Goal: Information Seeking & Learning: Understand process/instructions

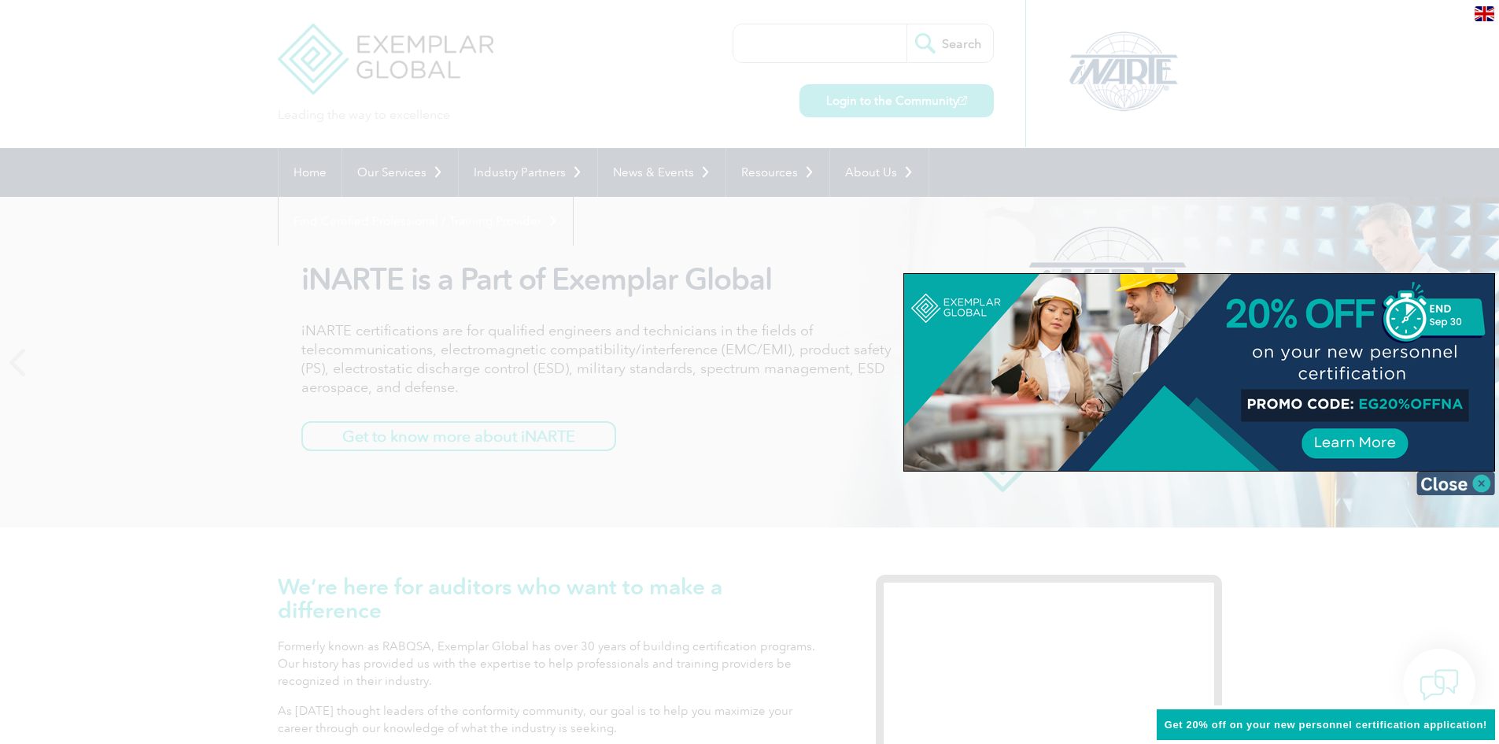
click at [1479, 483] on img at bounding box center [1455, 483] width 79 height 24
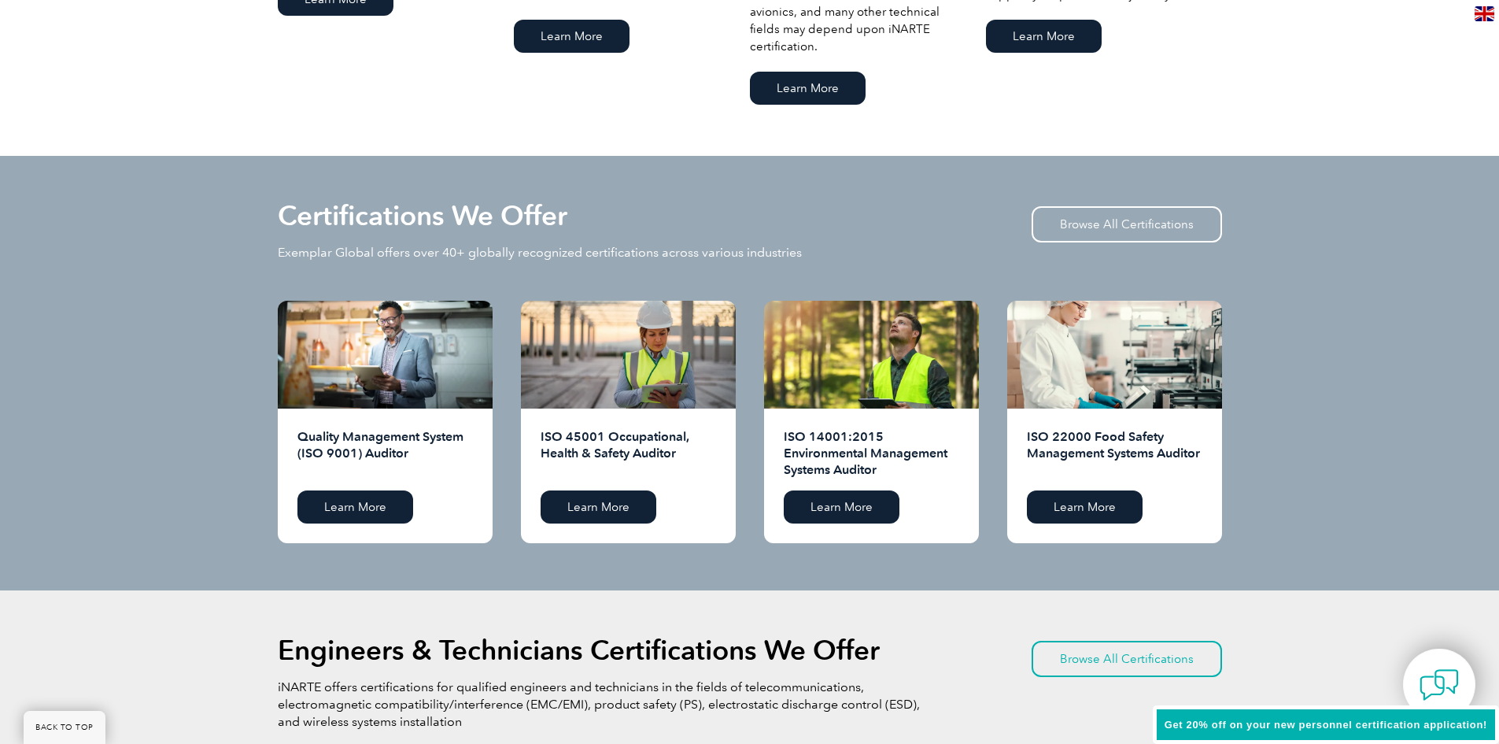
scroll to position [1416, 0]
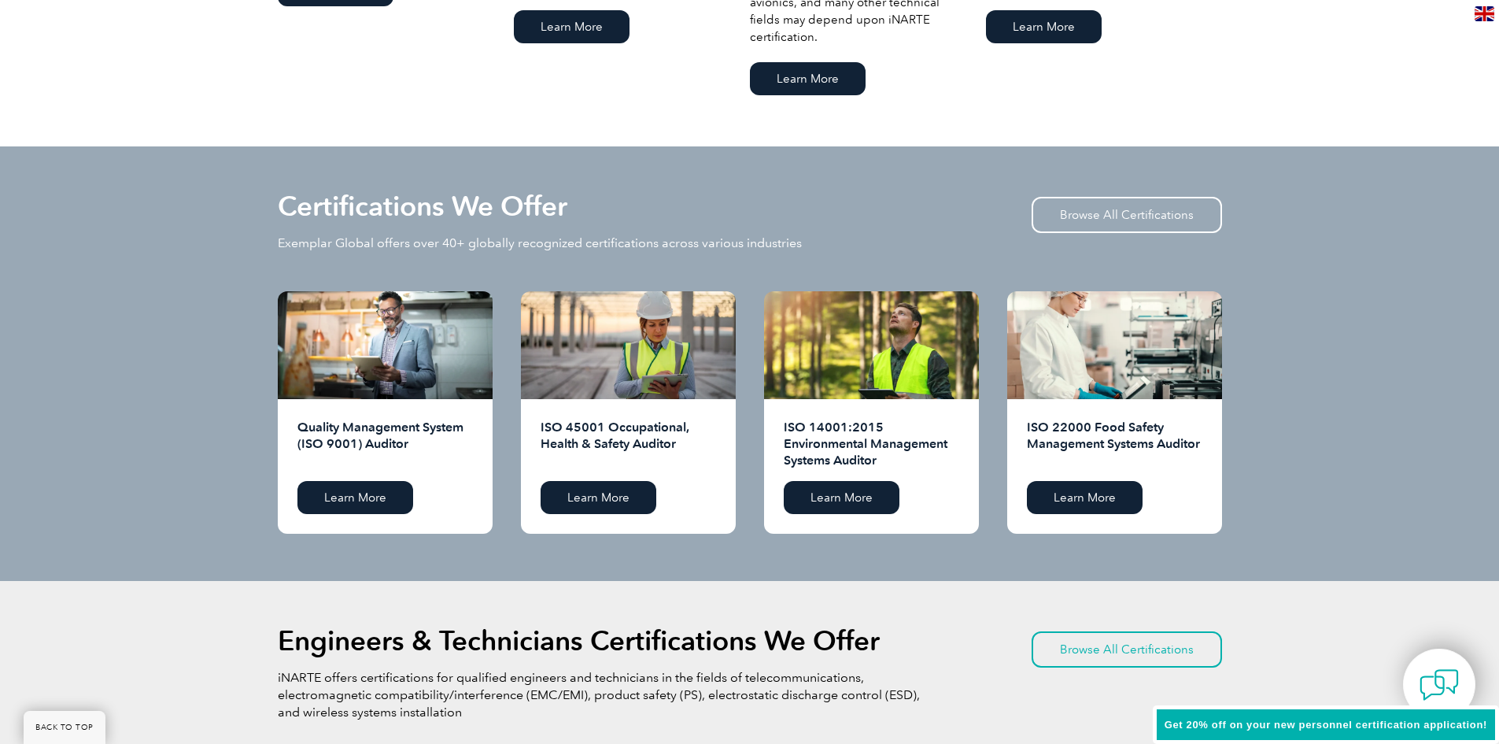
click at [633, 246] on p "Exemplar Global offers over 40+ globally recognized certifications across vario…" at bounding box center [540, 243] width 524 height 17
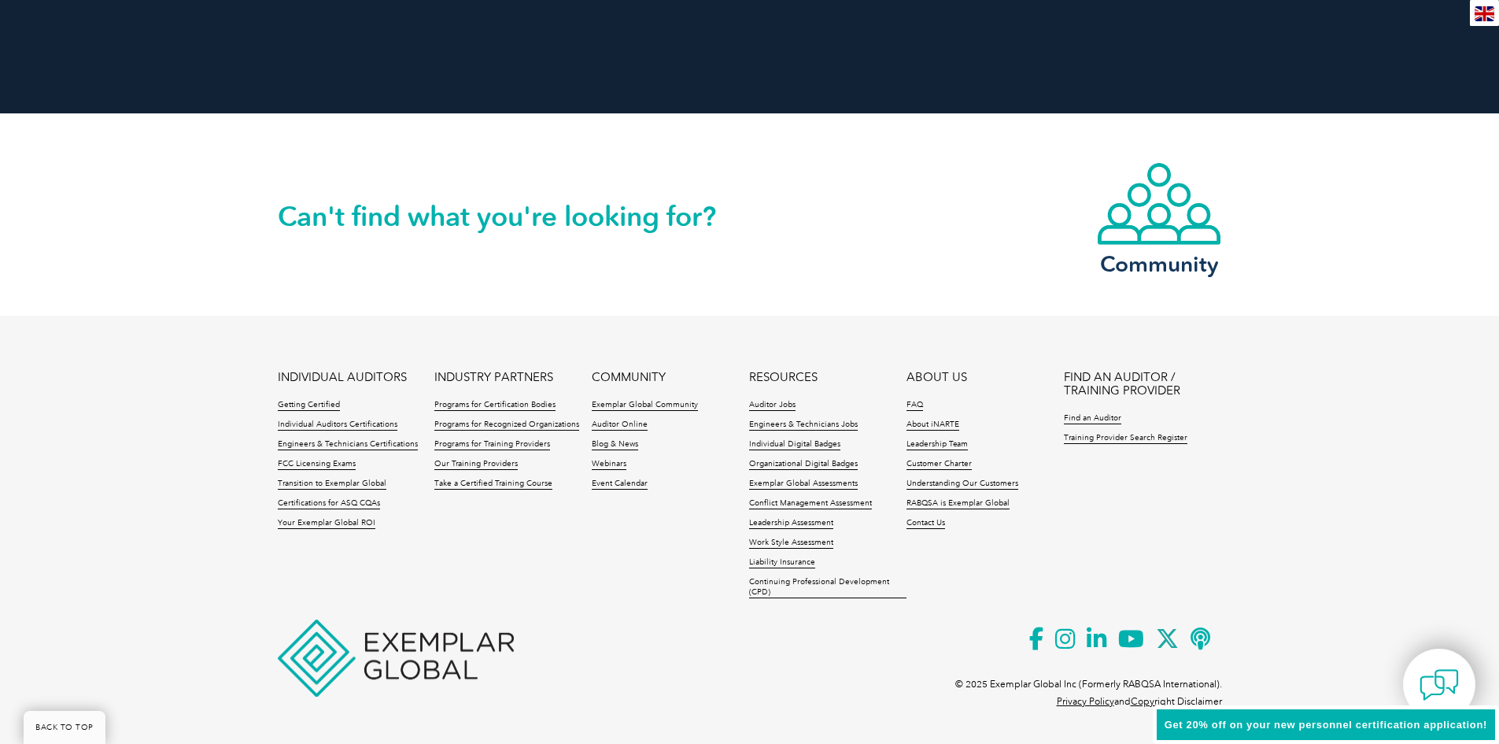
scroll to position [3568, 0]
click at [696, 608] on p at bounding box center [750, 503] width 944 height 266
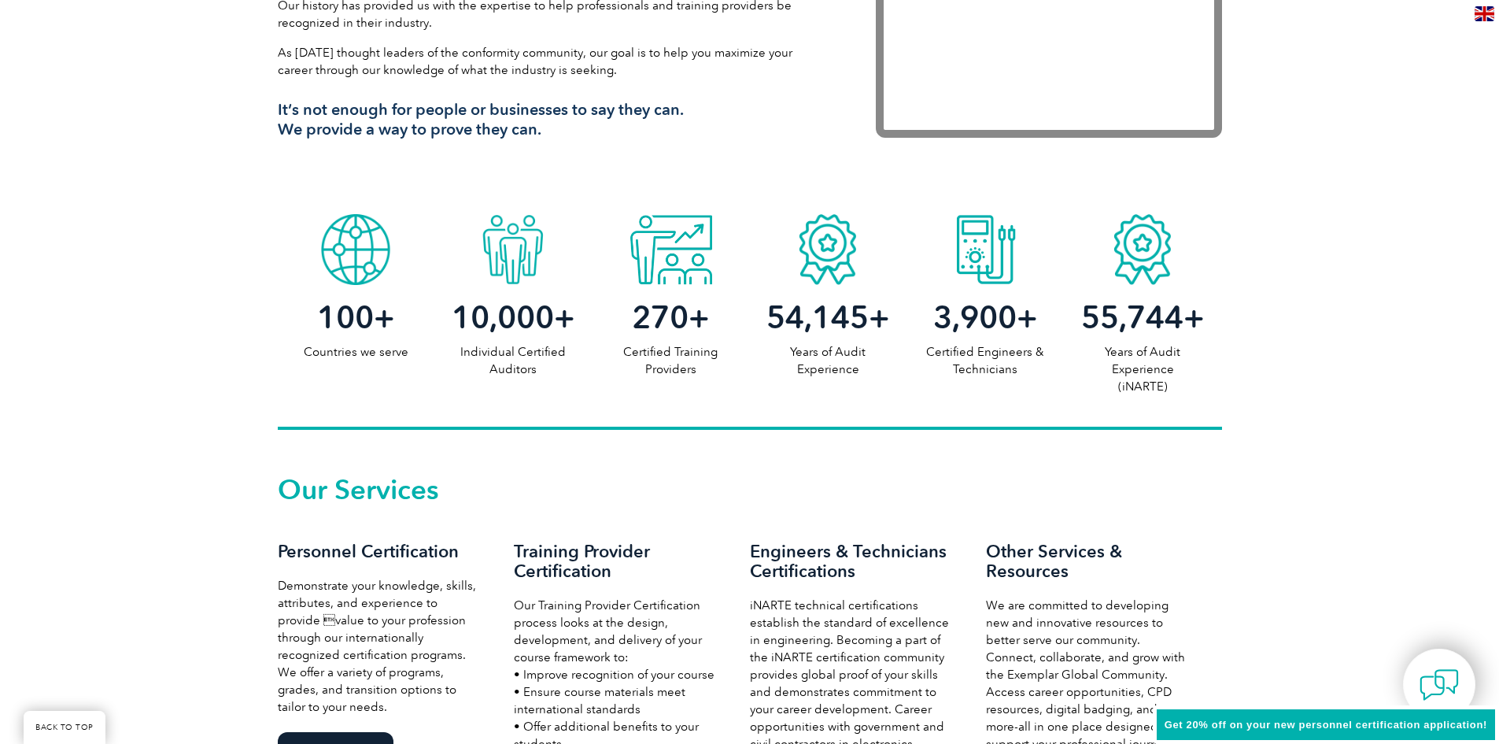
scroll to position [656, 0]
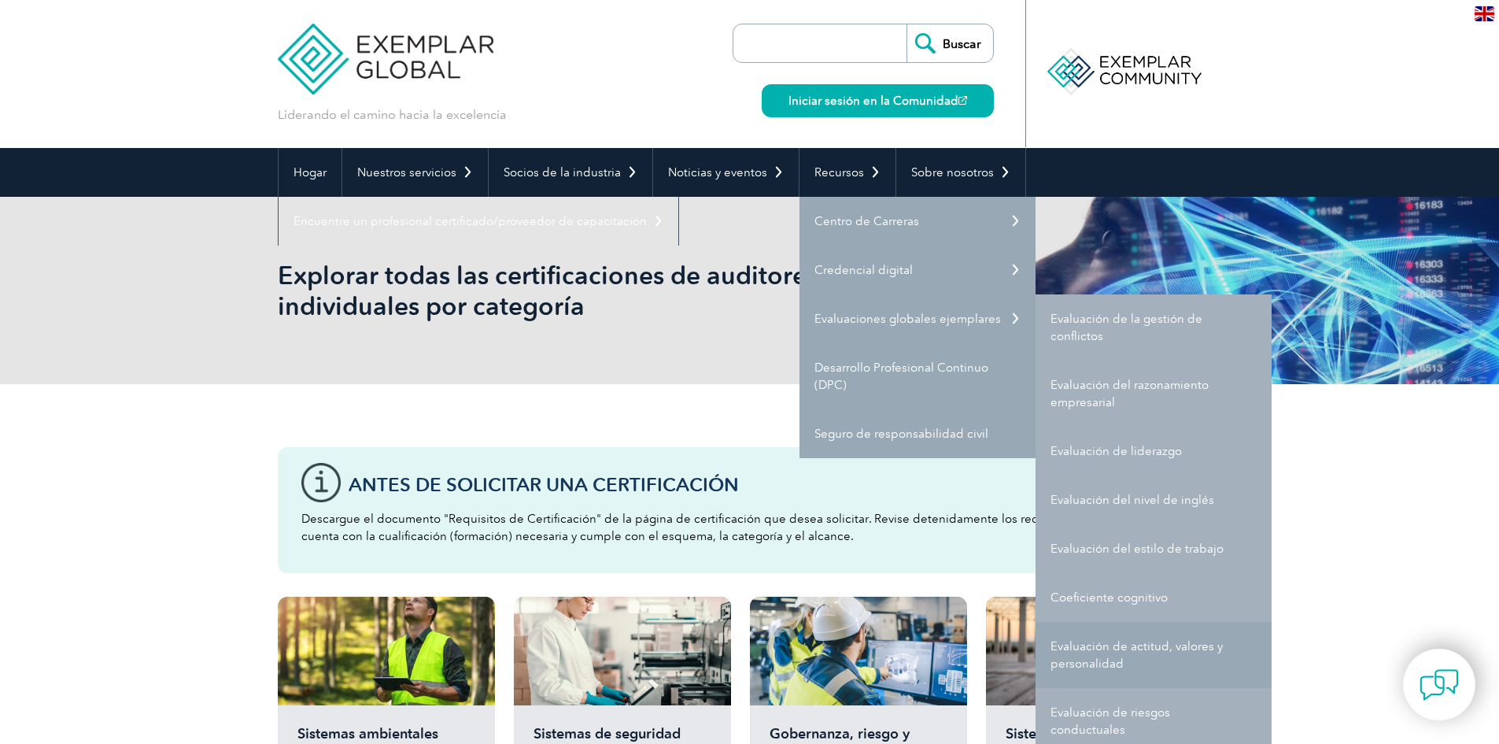
scroll to position [79, 0]
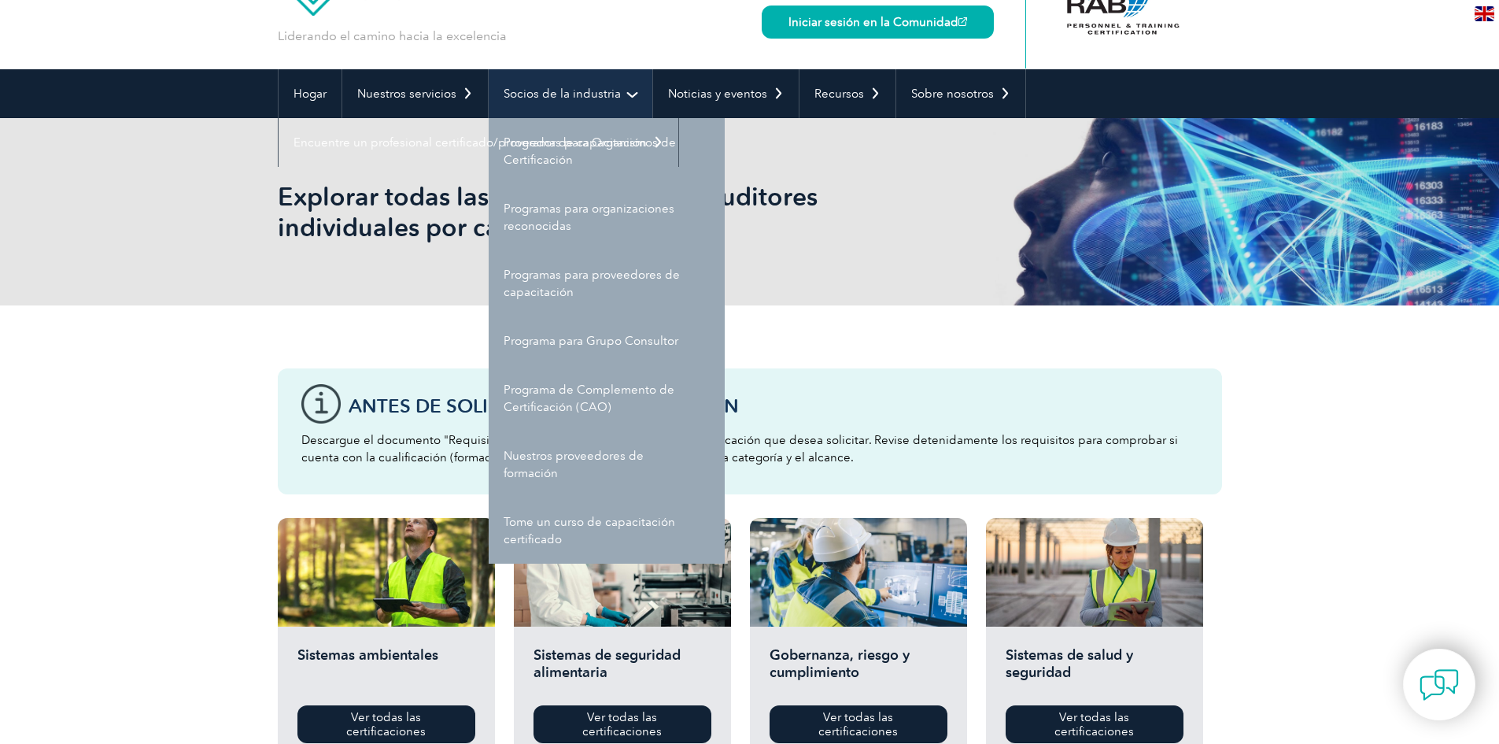
click at [595, 97] on font "Socios de la industria" at bounding box center [562, 94] width 117 height 14
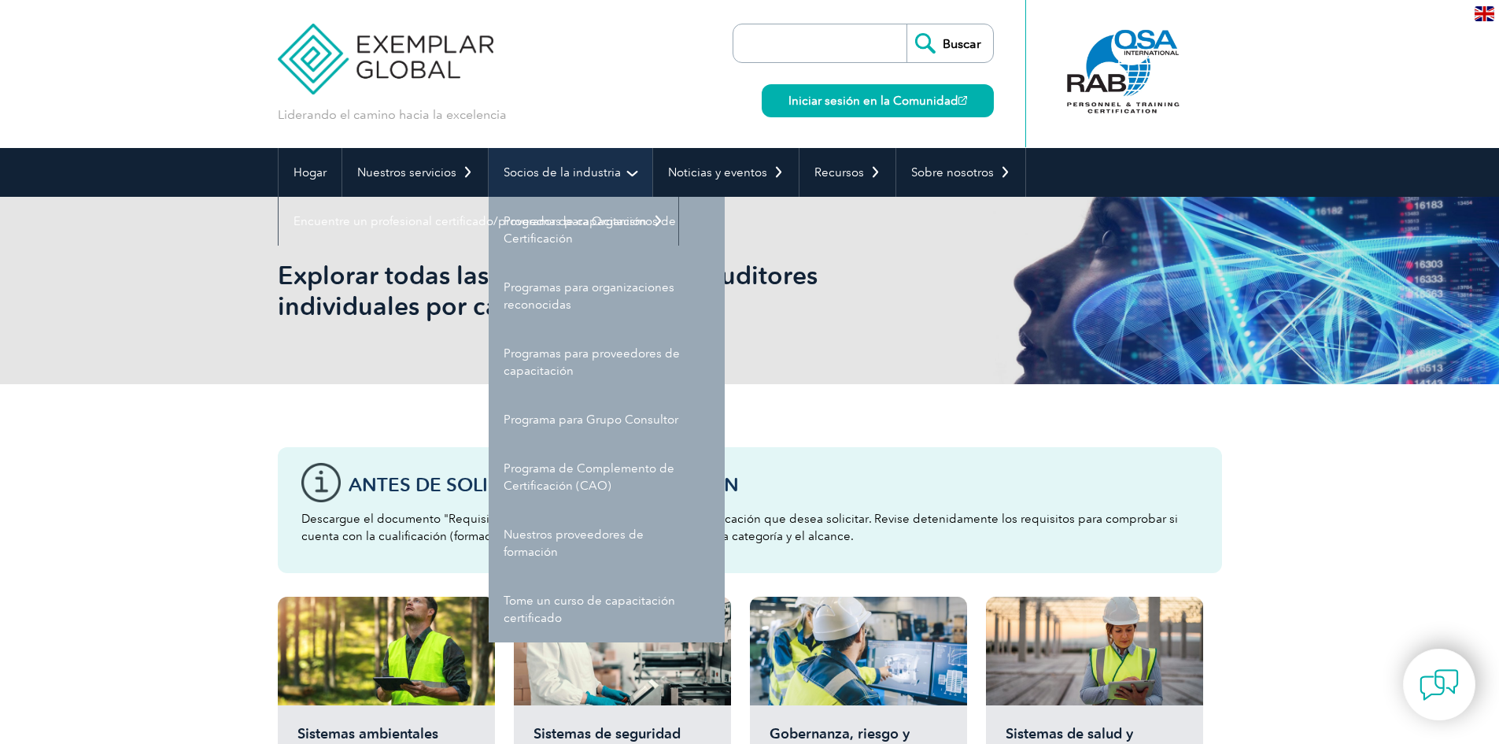
click at [612, 168] on font "Socios de la industria" at bounding box center [562, 172] width 117 height 14
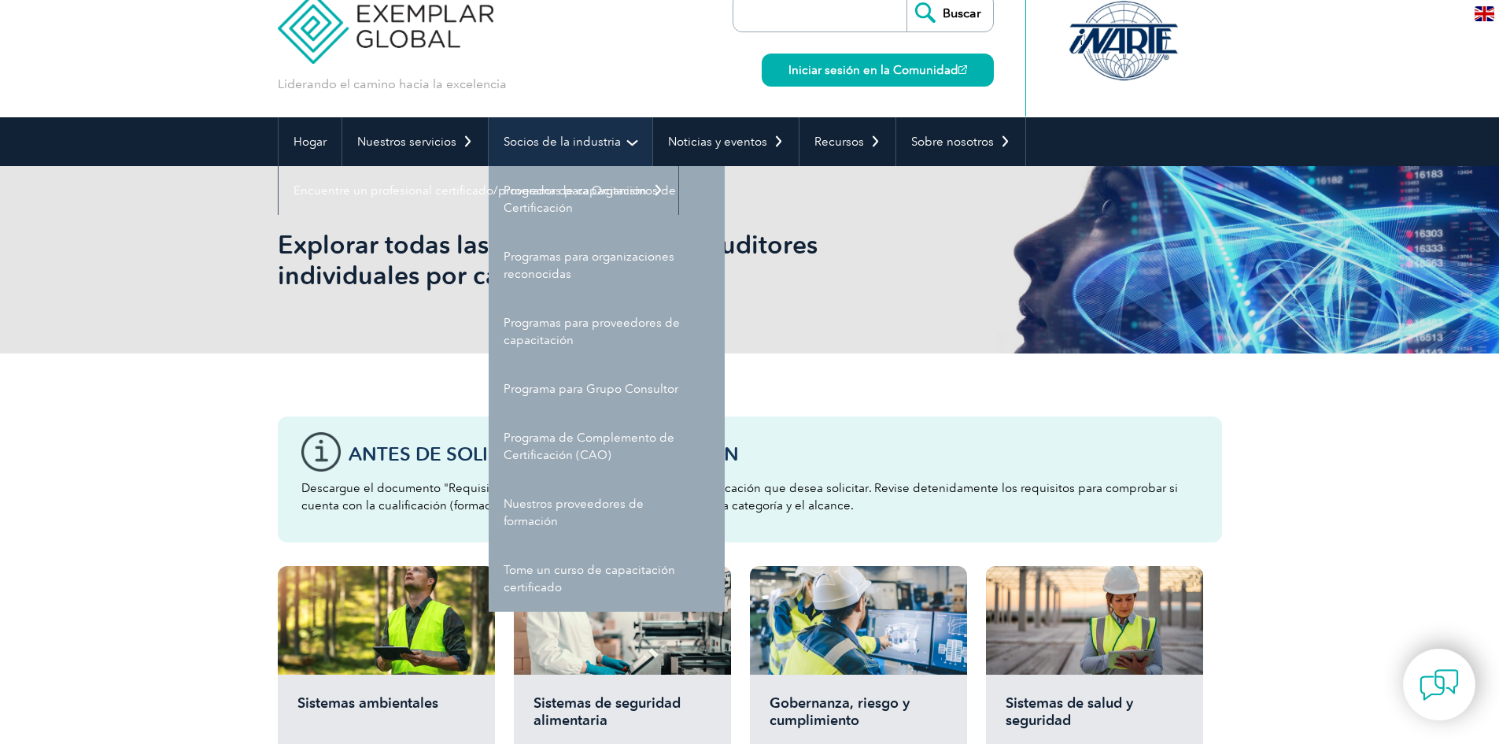
scroll to position [31, 0]
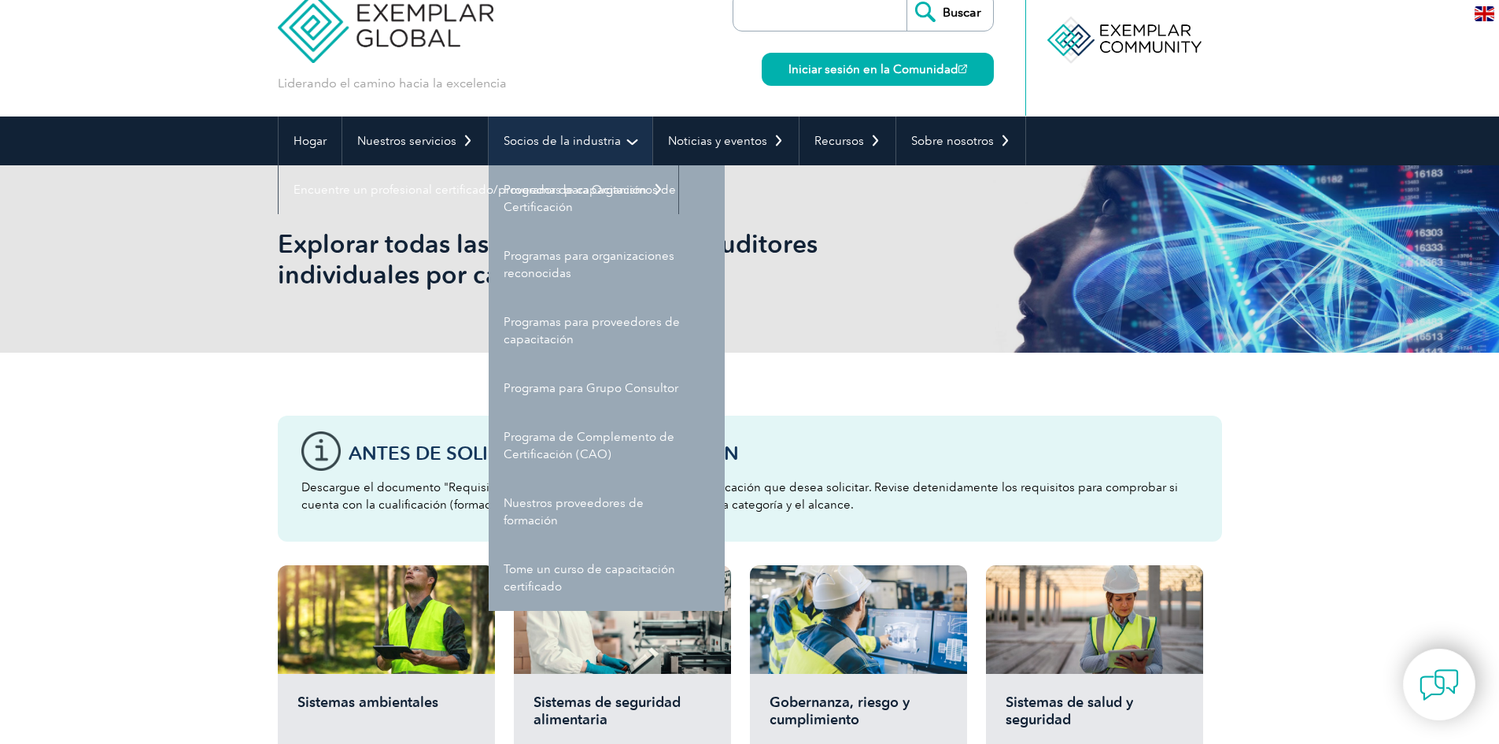
click at [567, 150] on link "Socios de la industria" at bounding box center [571, 140] width 164 height 49
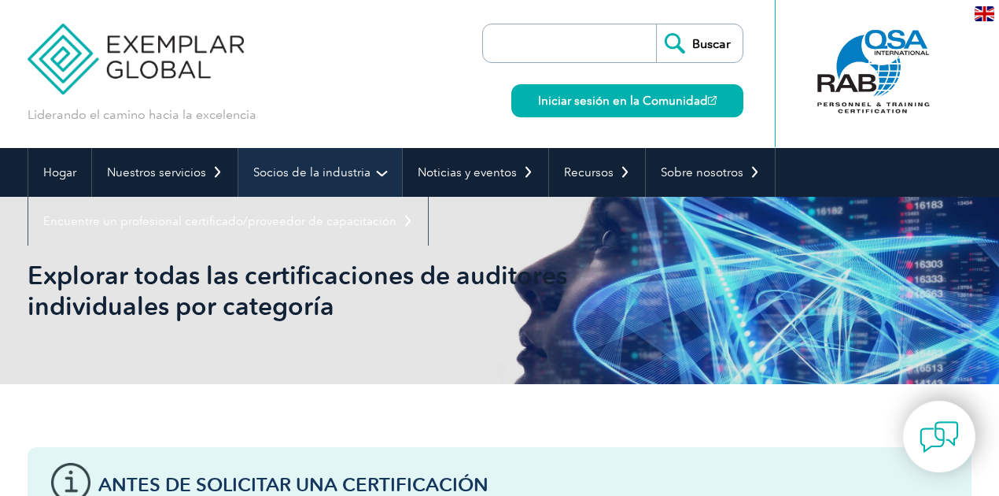
click at [321, 175] on font "Socios de la industria" at bounding box center [311, 172] width 117 height 14
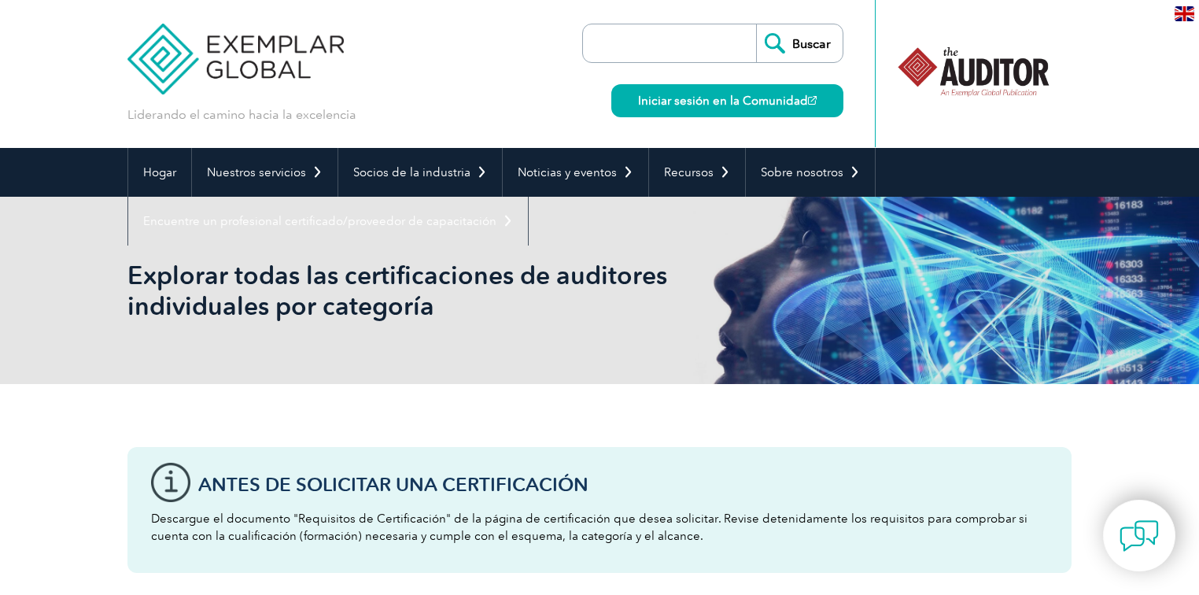
click at [0, 0] on link "Programas para Organismos de Certificación" at bounding box center [0, 0] width 0 height 0
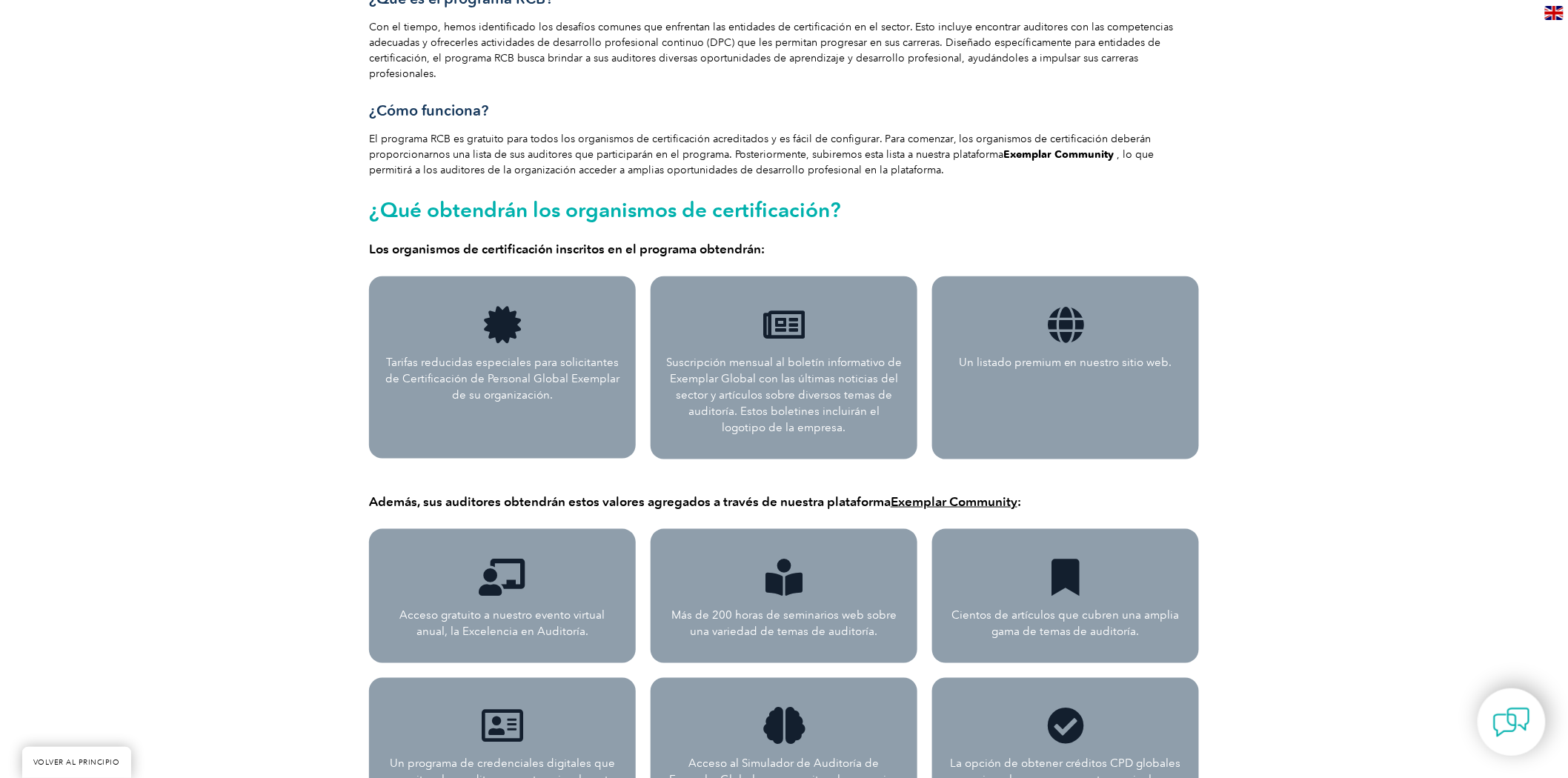
scroll to position [575, 0]
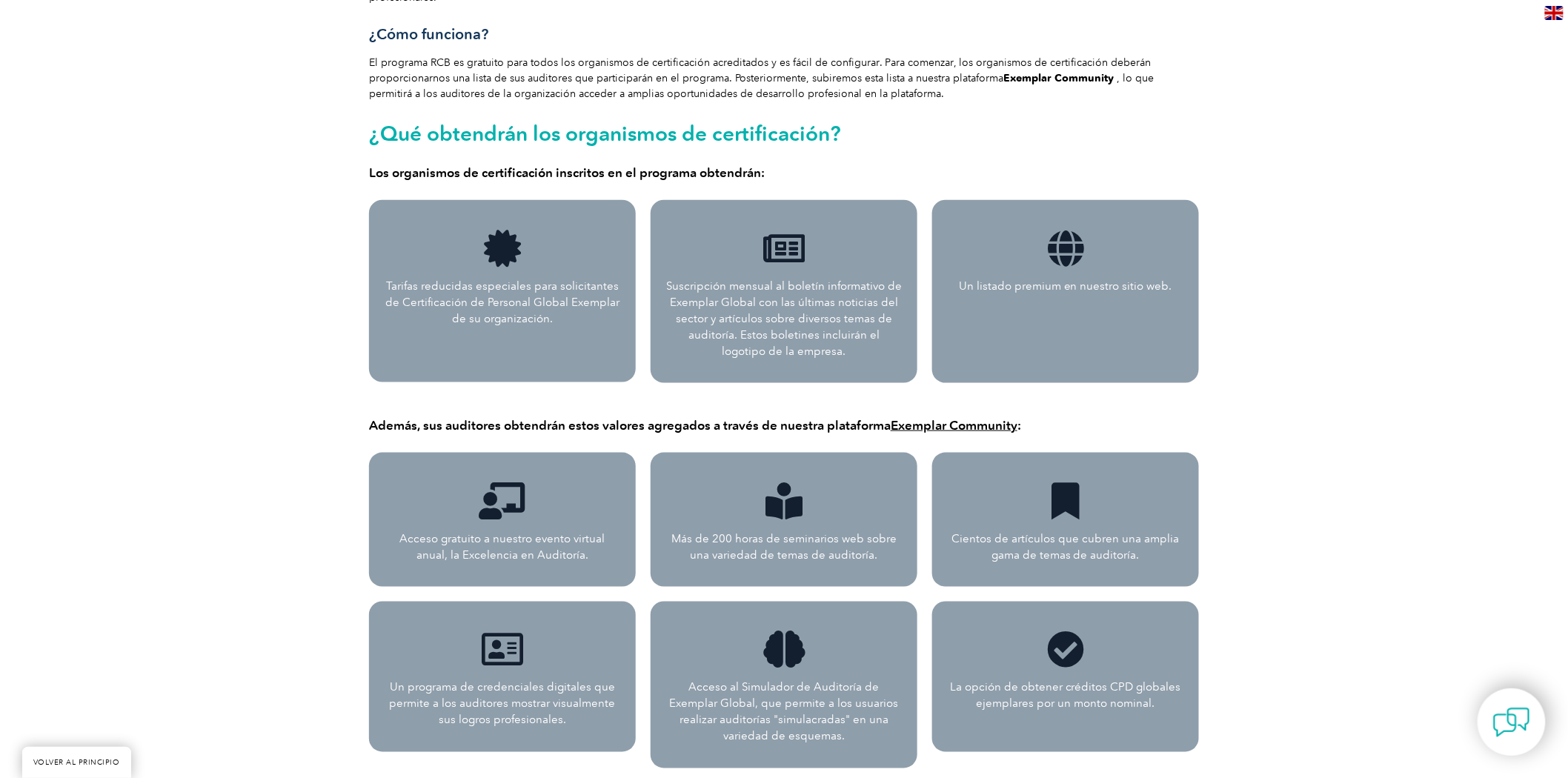
drag, startPoint x: 1062, startPoint y: 277, endPoint x: 1035, endPoint y: 284, distance: 27.9
click at [1062, 278] on p "Un listado premium en nuestro sitio web." at bounding box center [1066, 285] width 237 height 16
click at [779, 304] on font "Suscripción mensual al boletín informativo de Exemplar Global con las últimas n…" at bounding box center [784, 318] width 235 height 78
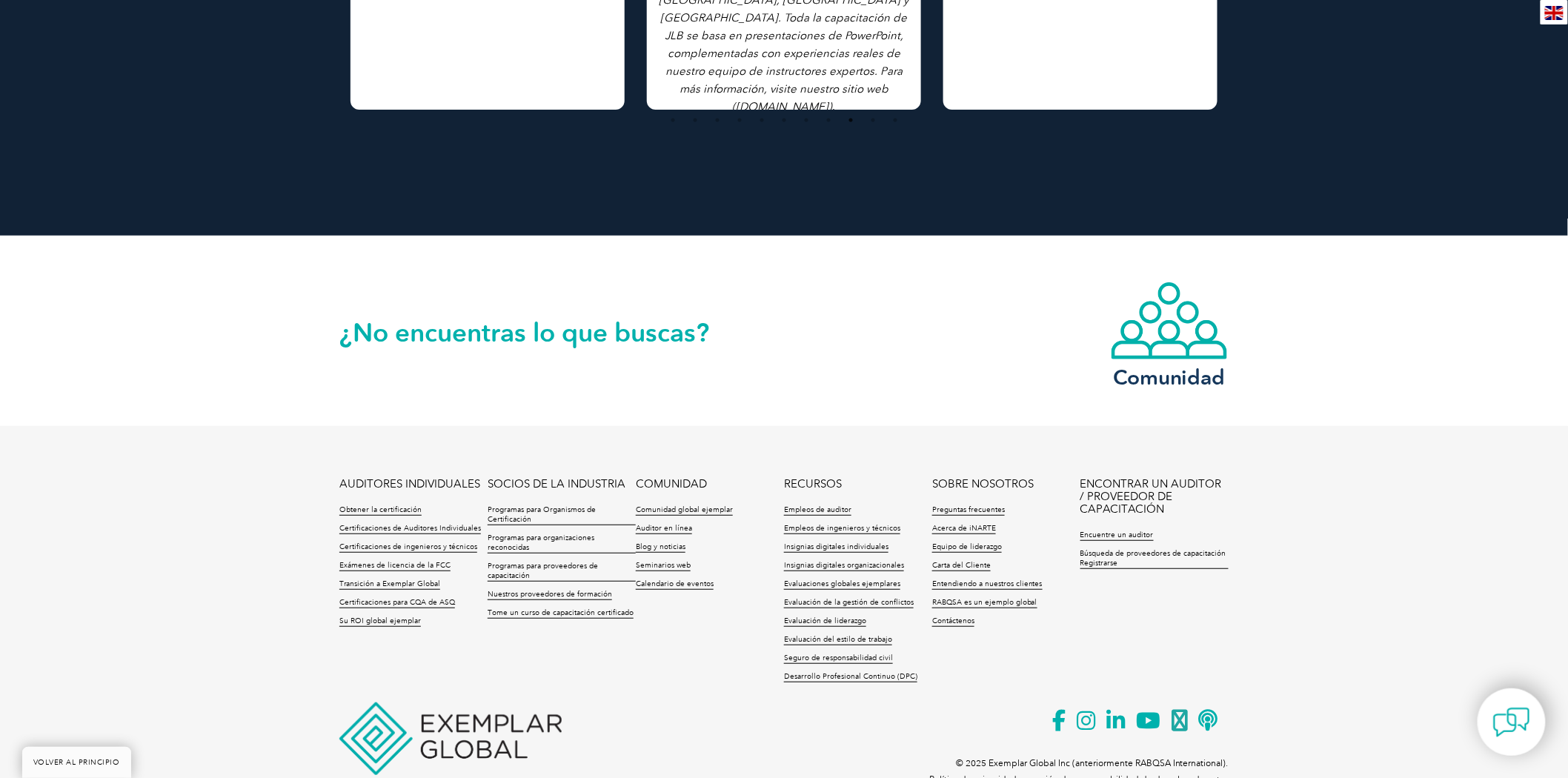
scroll to position [2444, 0]
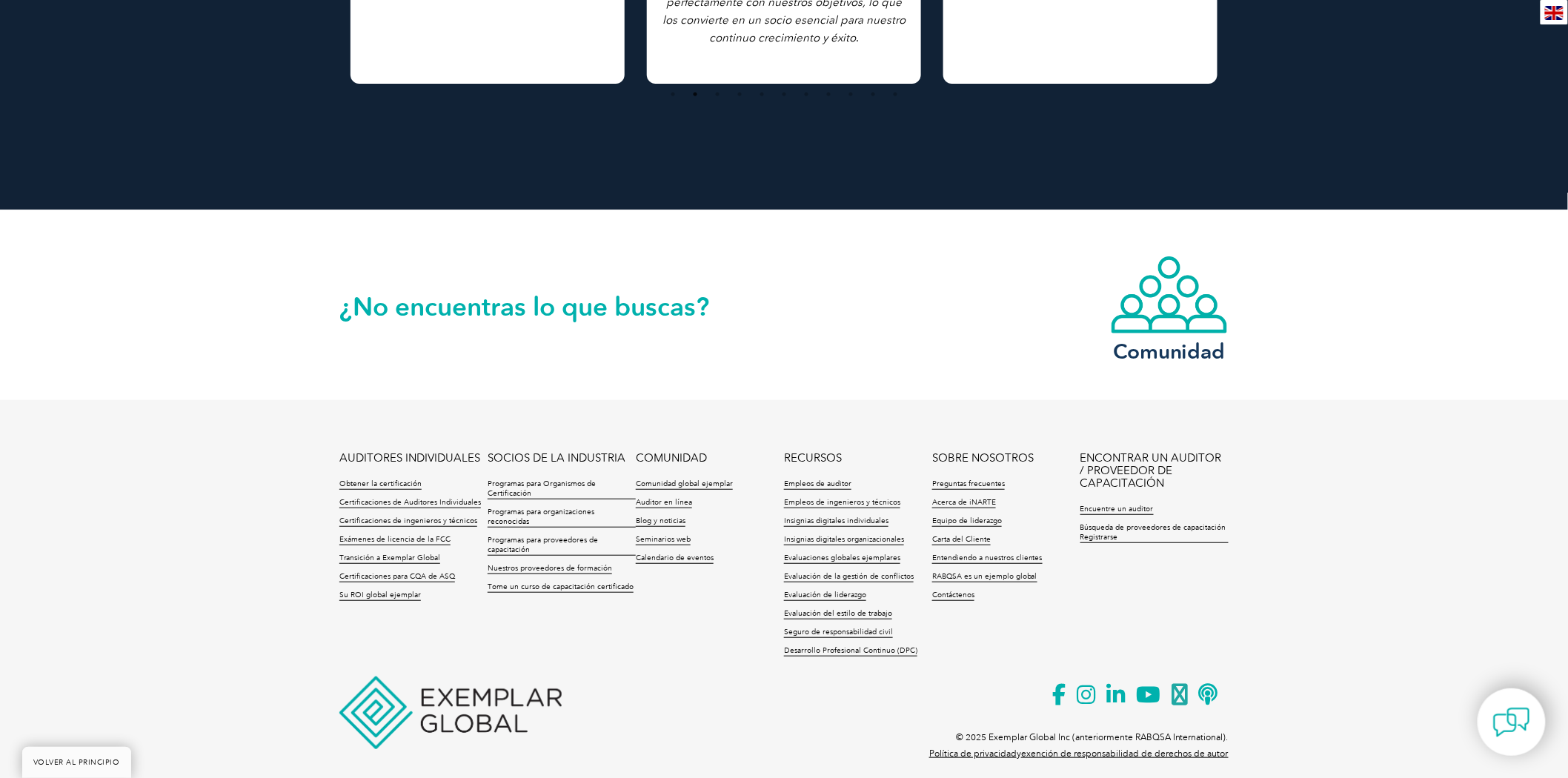
click at [448, 313] on div "¿No encuentras lo que buscas? Comunidad" at bounding box center [784, 304] width 889 height 189
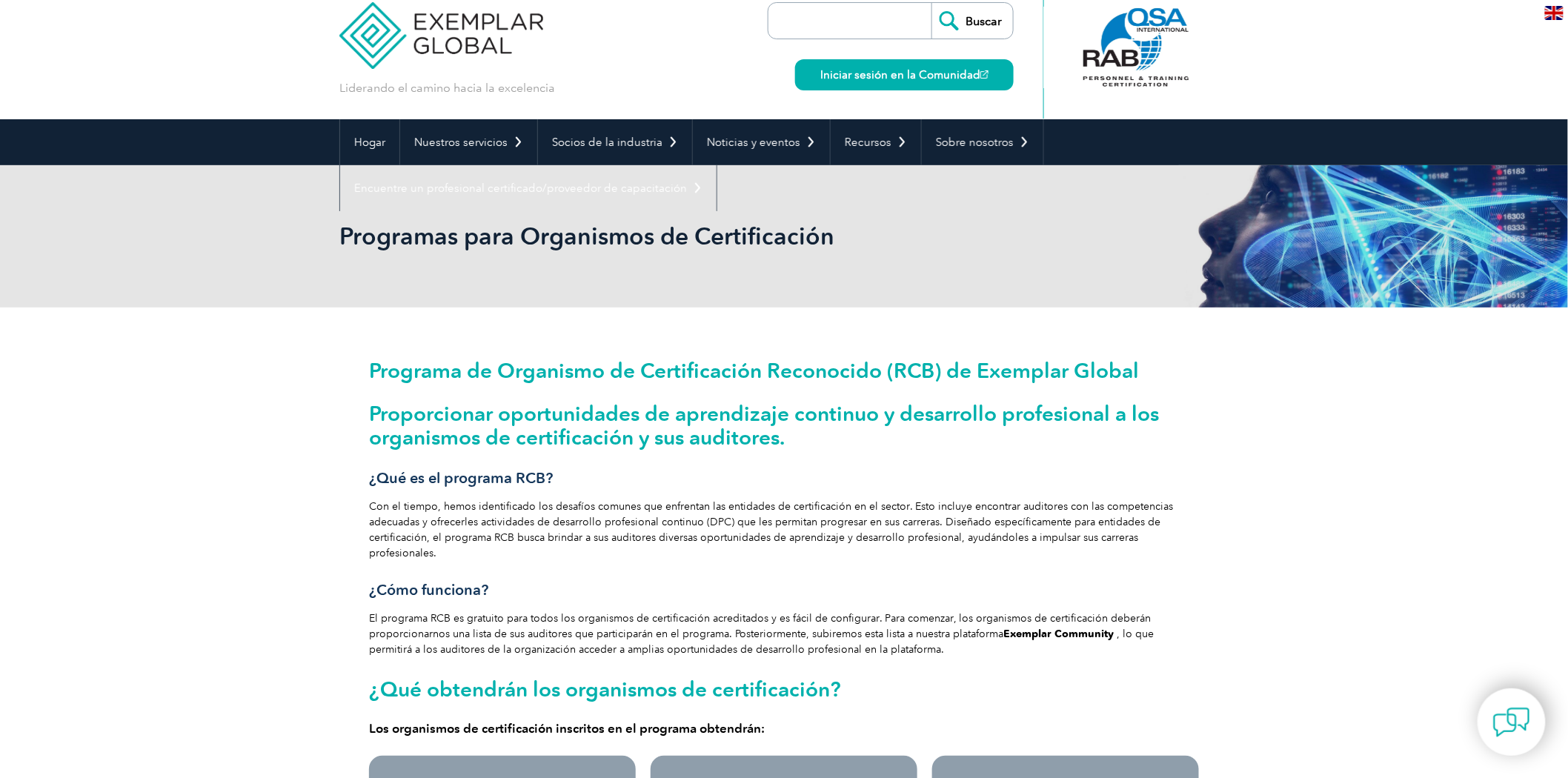
scroll to position [0, 0]
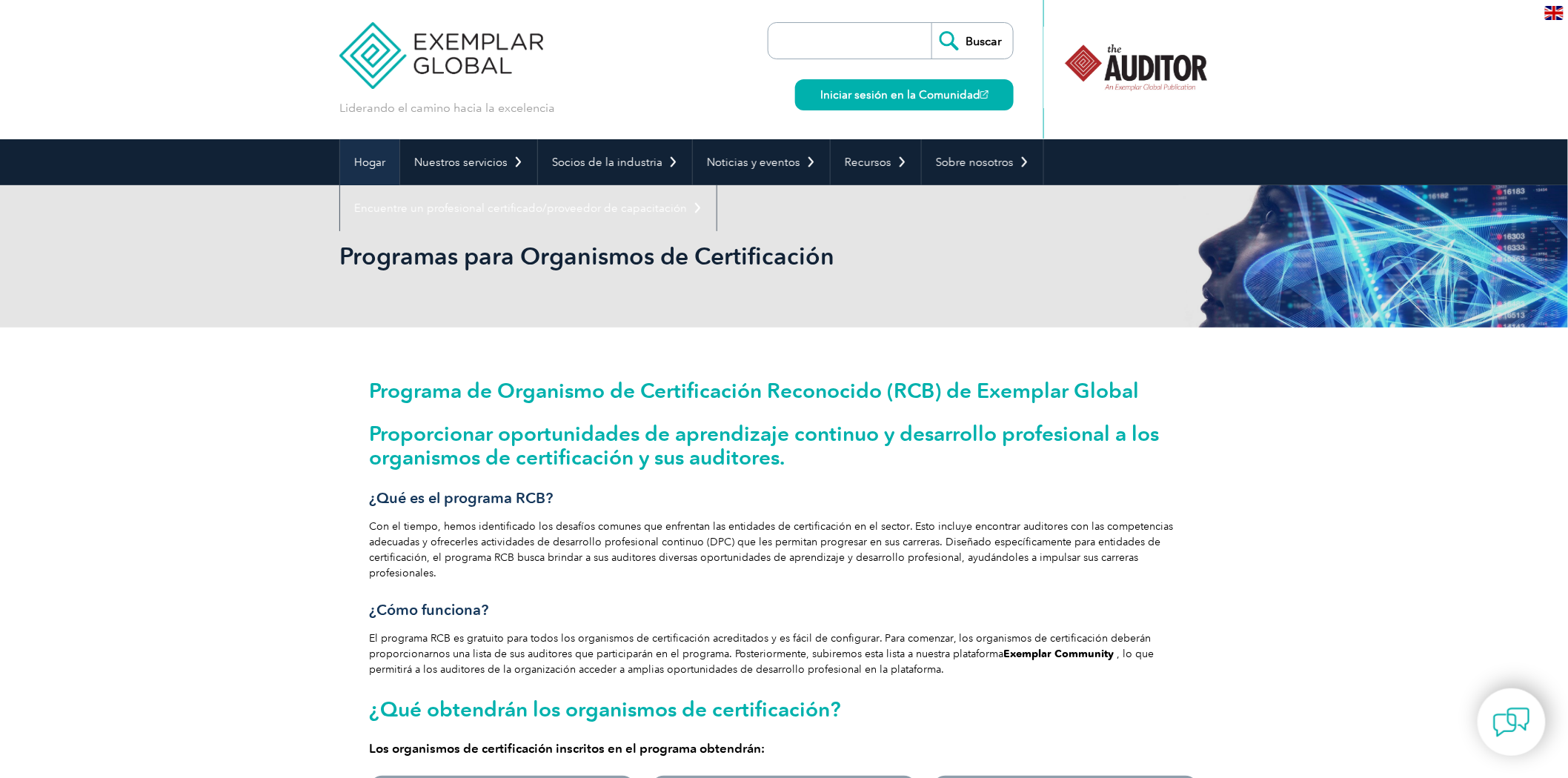
click at [360, 167] on font "Hogar" at bounding box center [369, 162] width 31 height 13
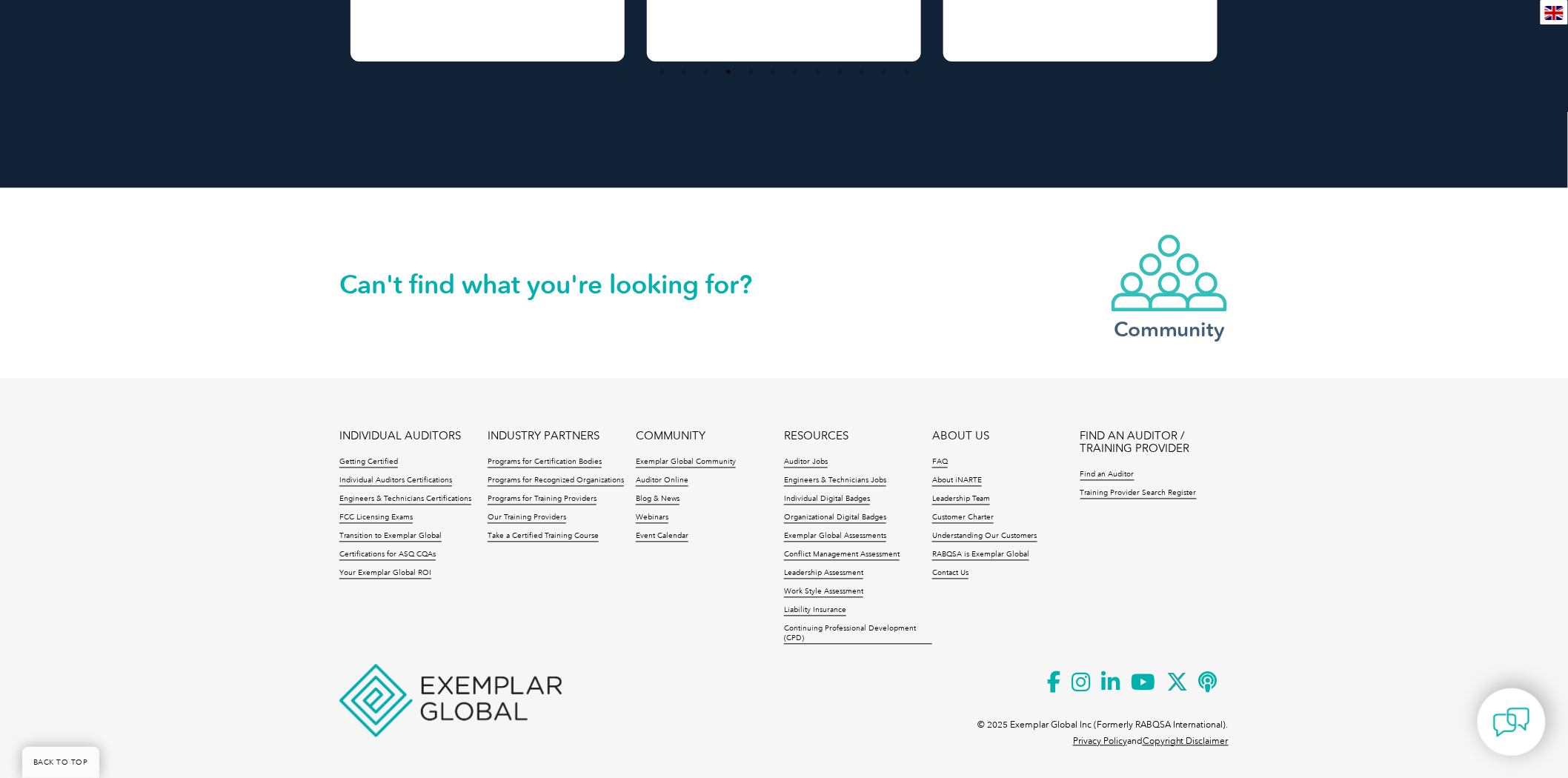
scroll to position [3282, 0]
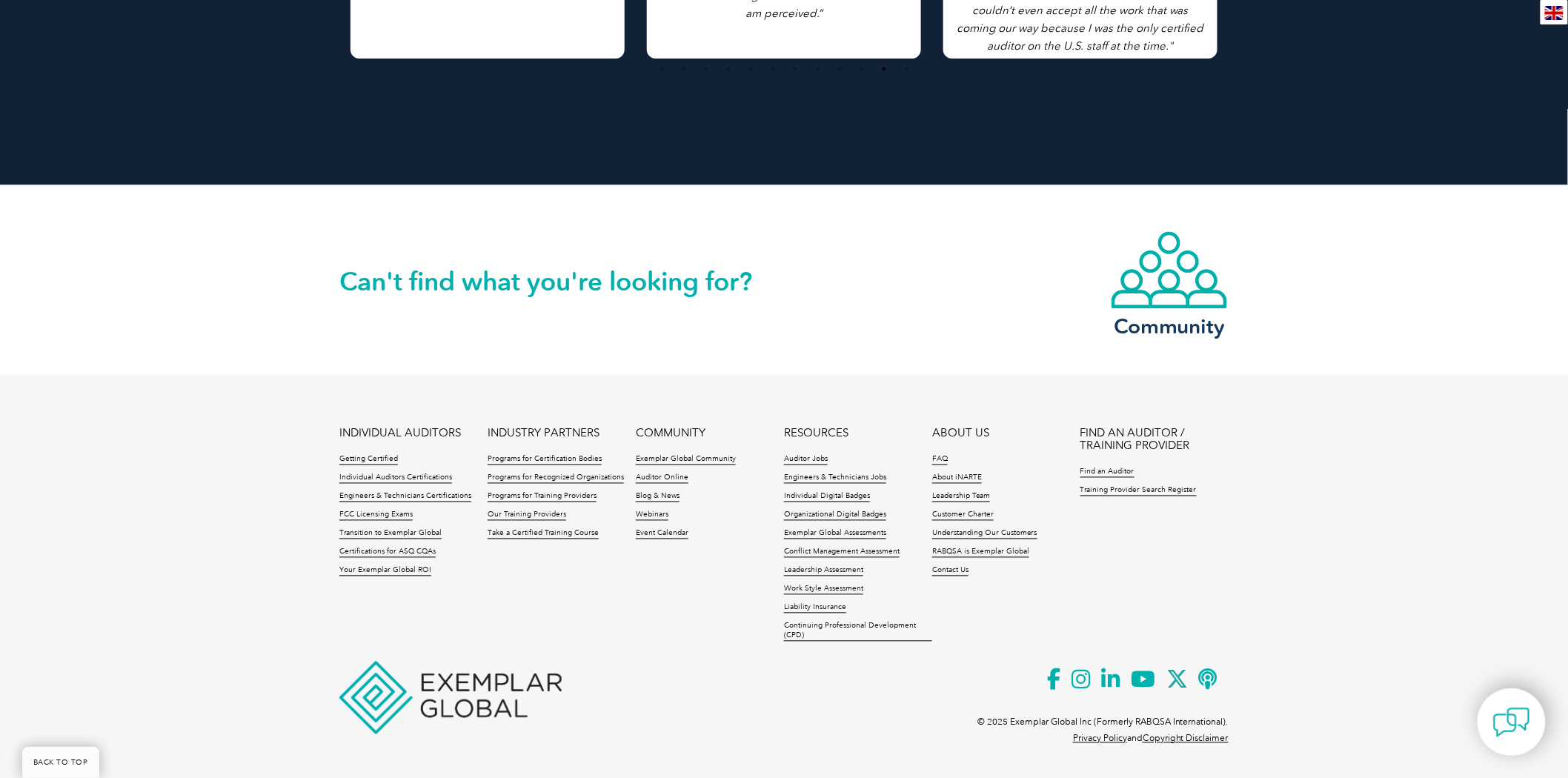
click at [1297, 446] on footer "INDIVIDUAL AUDITORS Getting Certified Individual Auditors Certifications Engine…" at bounding box center [784, 573] width 1568 height 395
click at [587, 590] on ul "INDIVIDUAL AUDITORS Getting Certified Individual Auditors Certifications Engine…" at bounding box center [784, 539] width 889 height 222
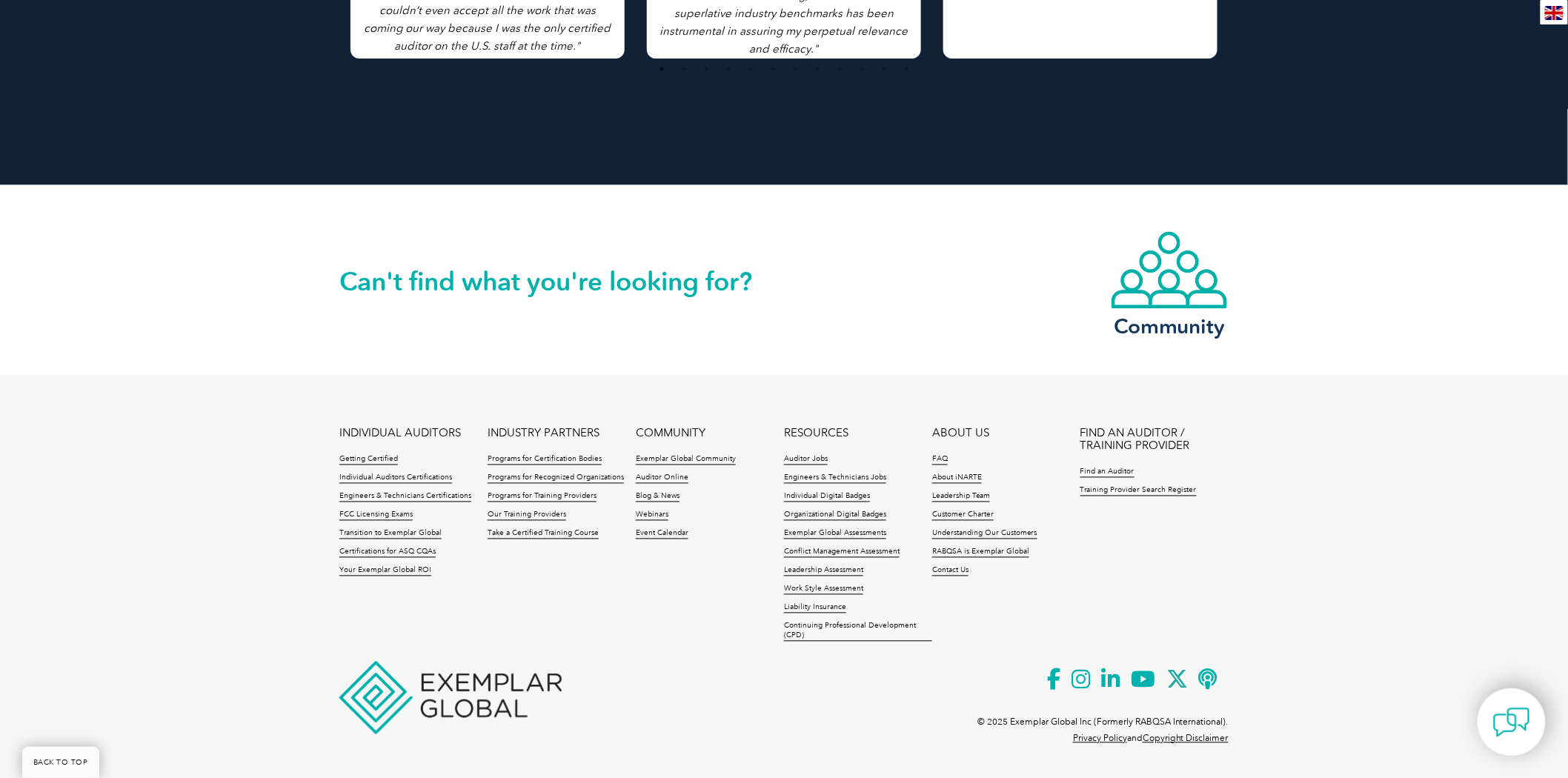
click at [193, 440] on footer "INDIVIDUAL AUDITORS Getting Certified Individual Auditors Certifications Engine…" at bounding box center [784, 573] width 1568 height 395
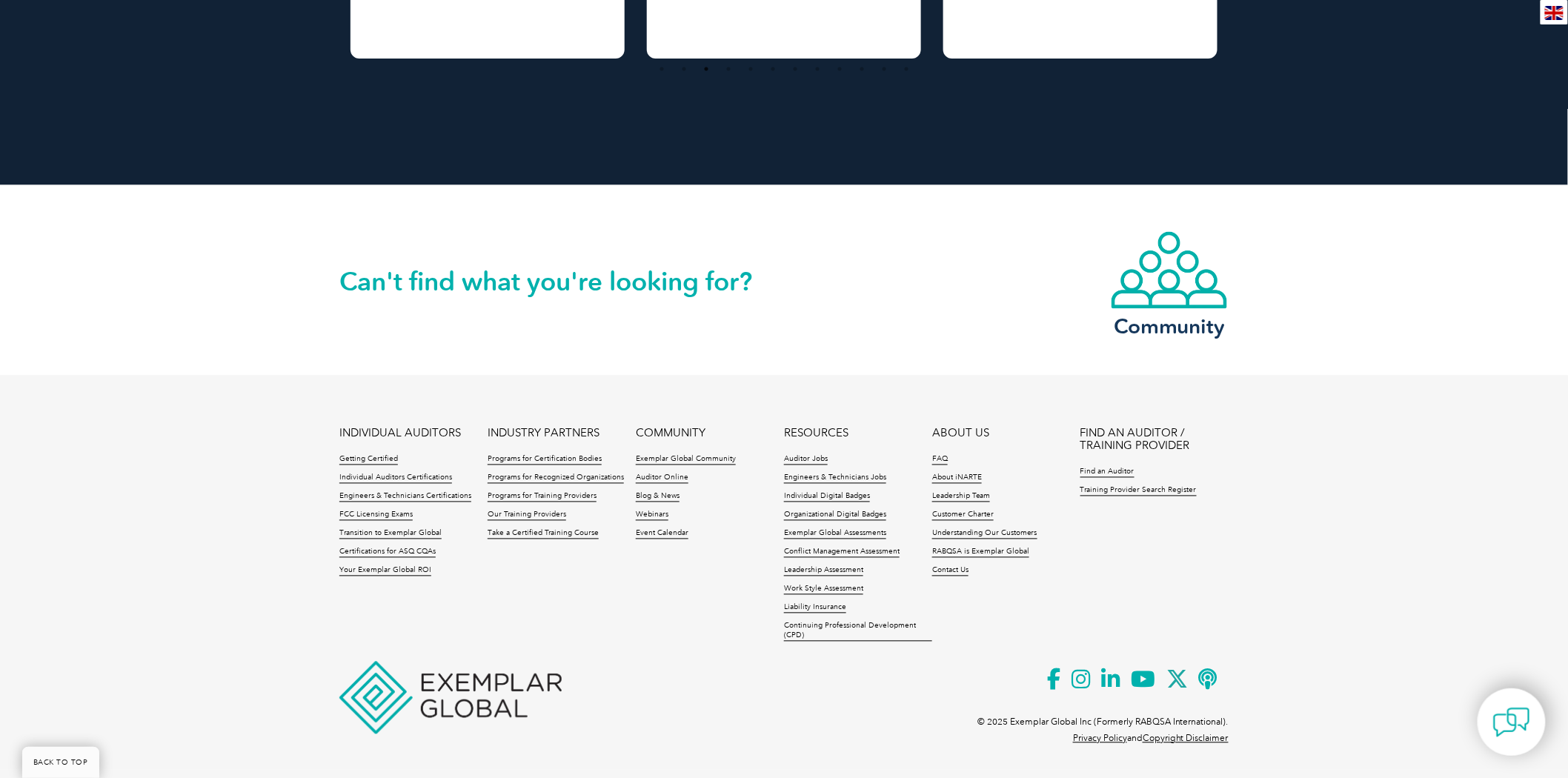
click at [1334, 507] on footer "INDIVIDUAL AUDITORS Getting Certified Individual Auditors Certifications Engine…" at bounding box center [784, 573] width 1568 height 395
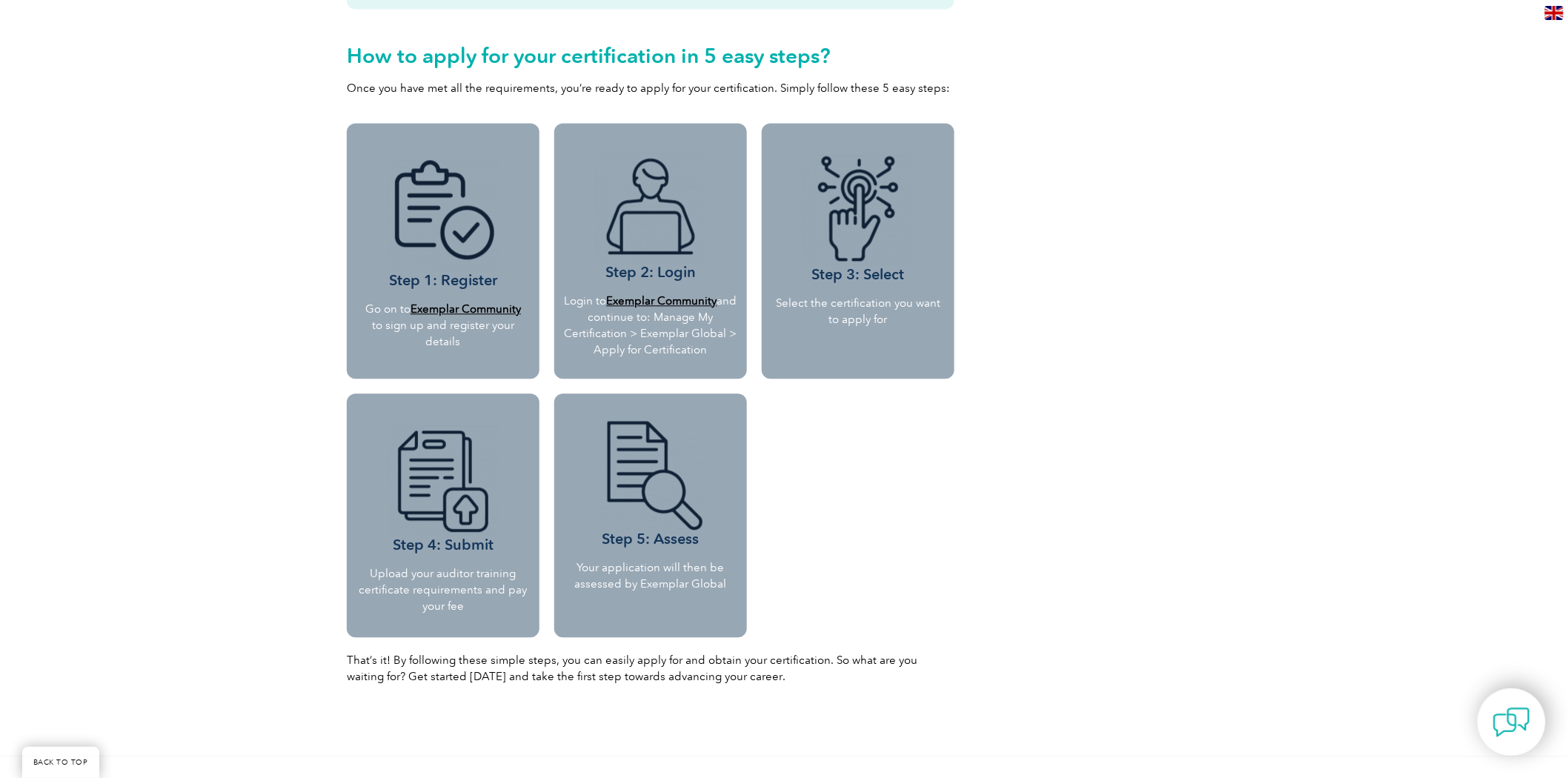
scroll to position [1266, 0]
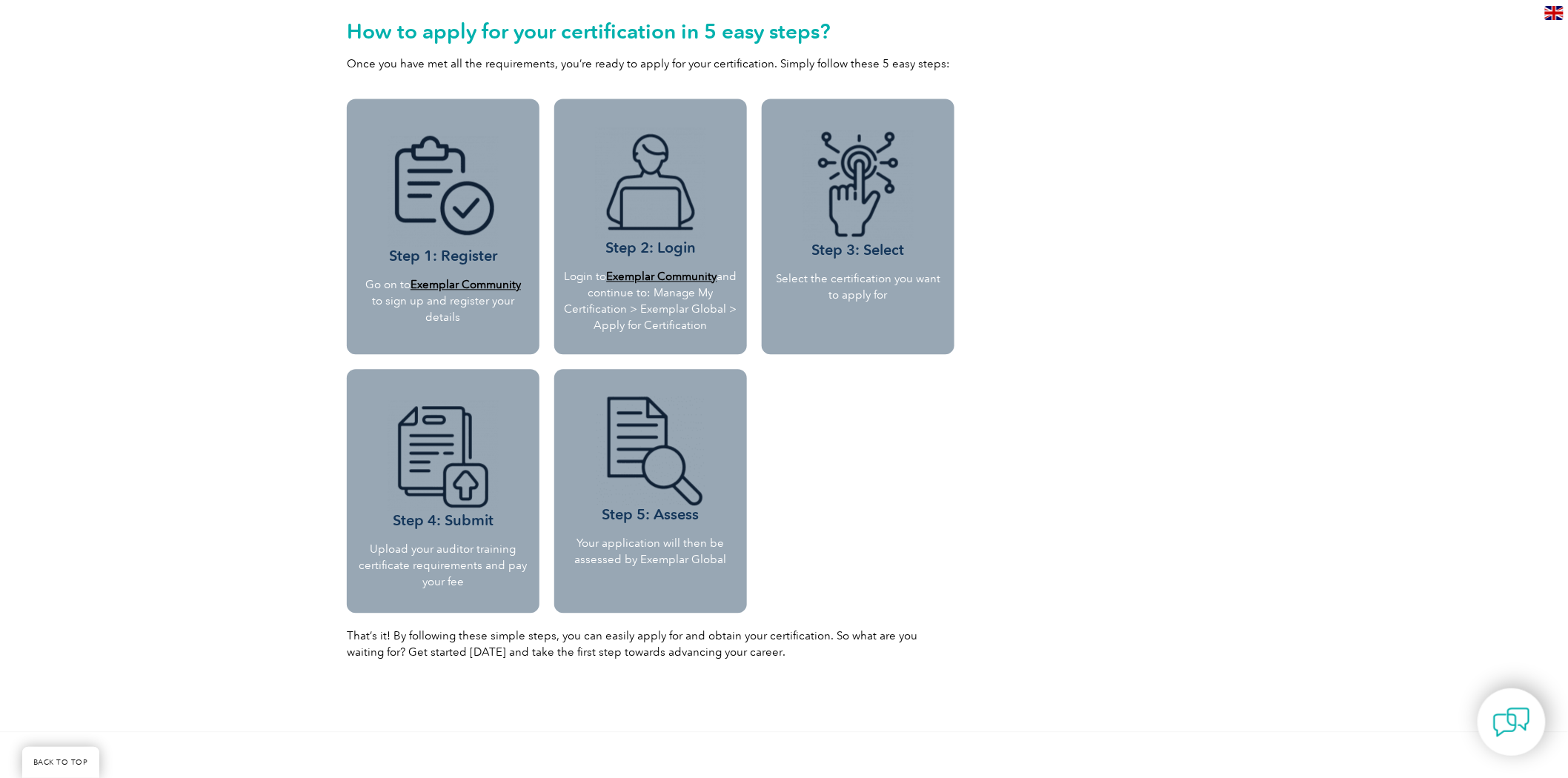
click at [465, 559] on p "Upload your auditor training certificate requirements and pay your fee" at bounding box center [443, 565] width 170 height 49
click at [701, 547] on p "Your application will then be assessed by Exemplar Global" at bounding box center [651, 551] width 183 height 33
click at [910, 530] on div "Step 3: Select Select the certification you want to apply for" at bounding box center [858, 356] width 207 height 529
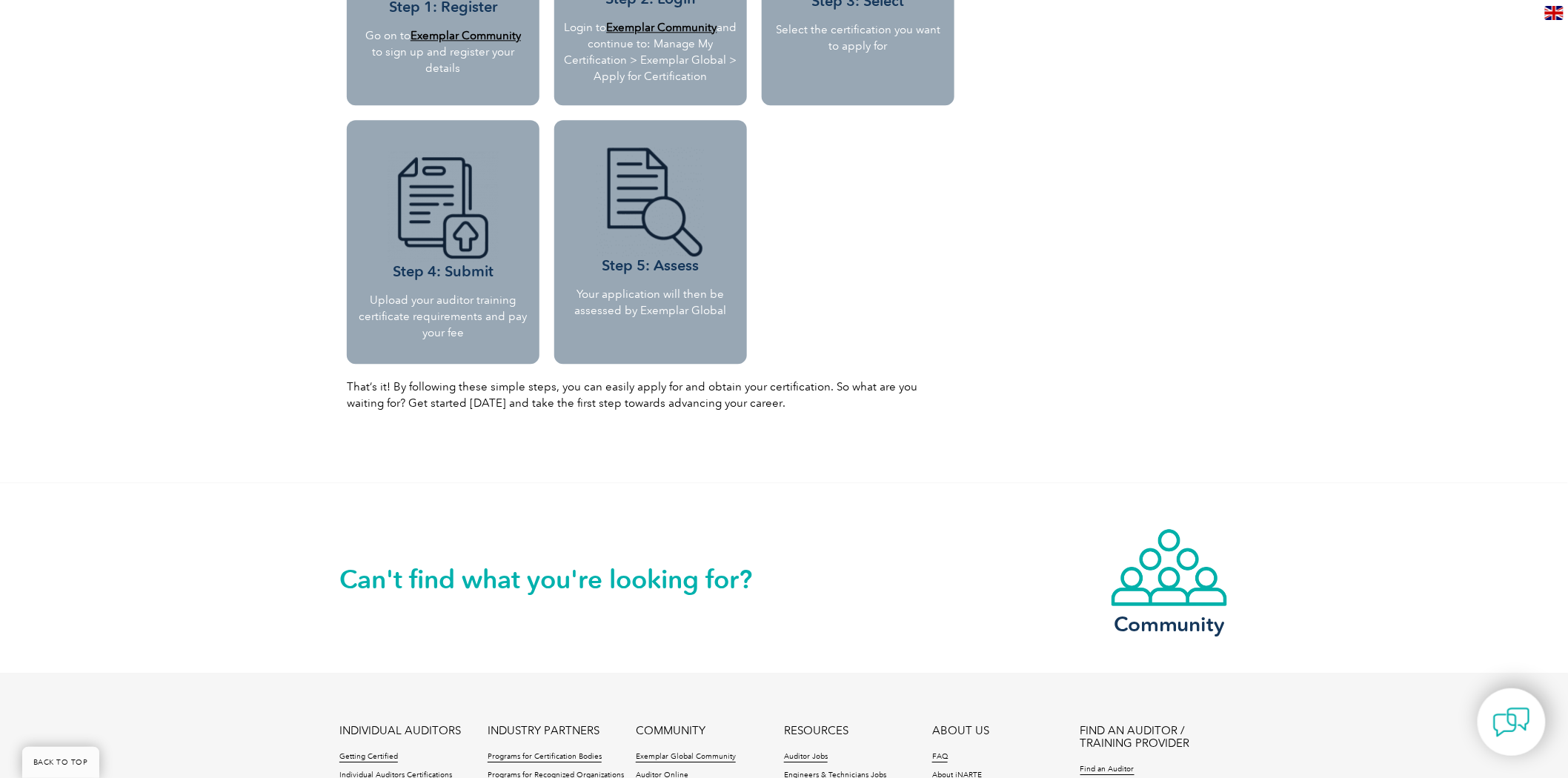
scroll to position [1813, 0]
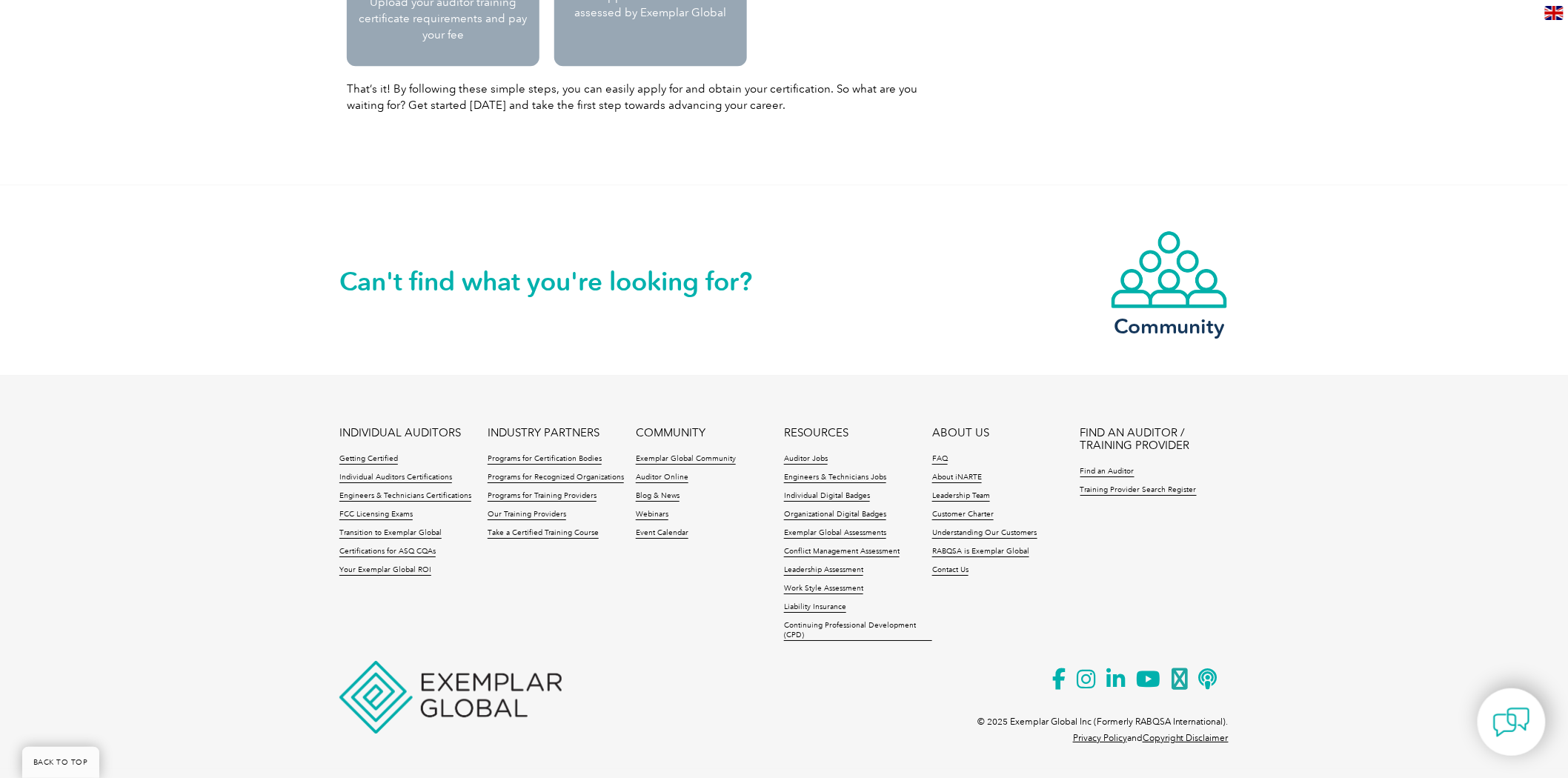
click at [767, 365] on div "Can't find what you're looking for? Community" at bounding box center [784, 280] width 889 height 189
click at [619, 611] on ul "INDIVIDUAL AUDITORS Getting Certified Individual Auditors Certifications Engine…" at bounding box center [784, 538] width 889 height 222
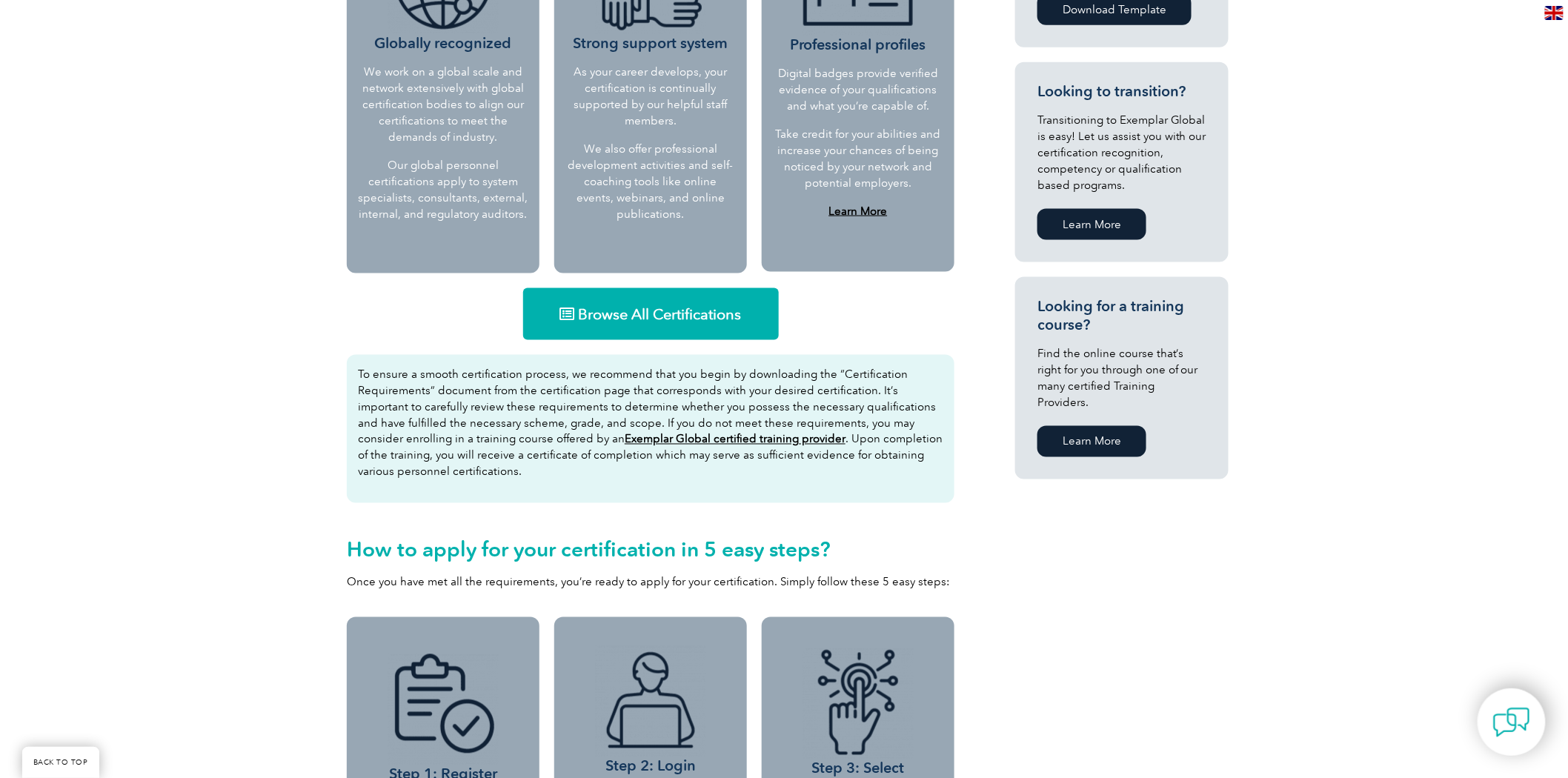
click at [1139, 540] on div "Why should you get certified? Gaining personnel certification will enhance your…" at bounding box center [784, 417] width 889 height 1664
